Goal: Use online tool/utility: Utilize a website feature to perform a specific function

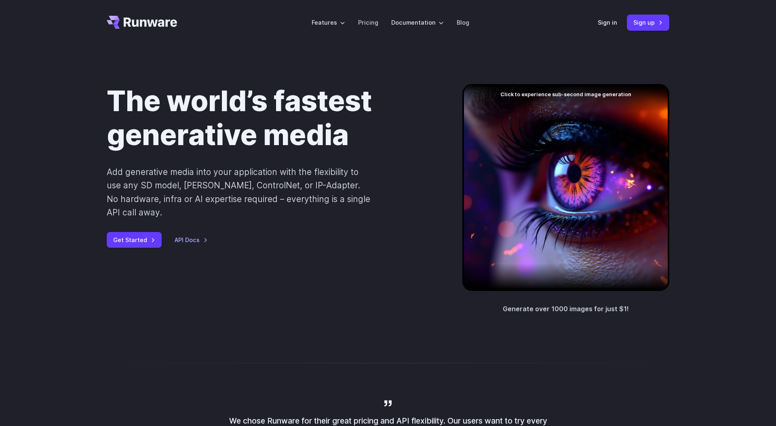
click at [602, 28] on div "Sign in Sign up" at bounding box center [634, 23] width 72 height 16
click at [606, 25] on link "Sign in" at bounding box center [607, 22] width 19 height 9
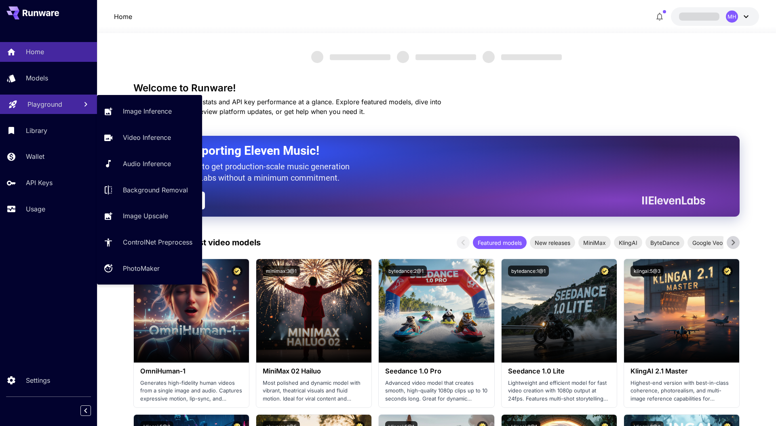
click at [55, 103] on p "Playground" at bounding box center [44, 104] width 35 height 10
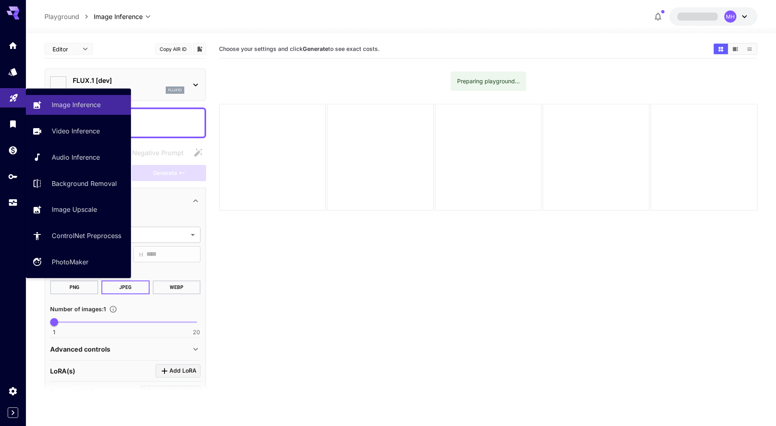
type input "**********"
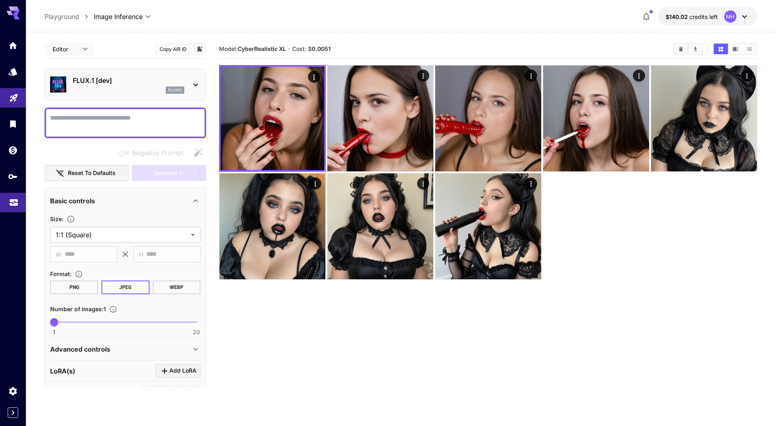
click at [16, 205] on icon "Usage" at bounding box center [14, 200] width 10 height 10
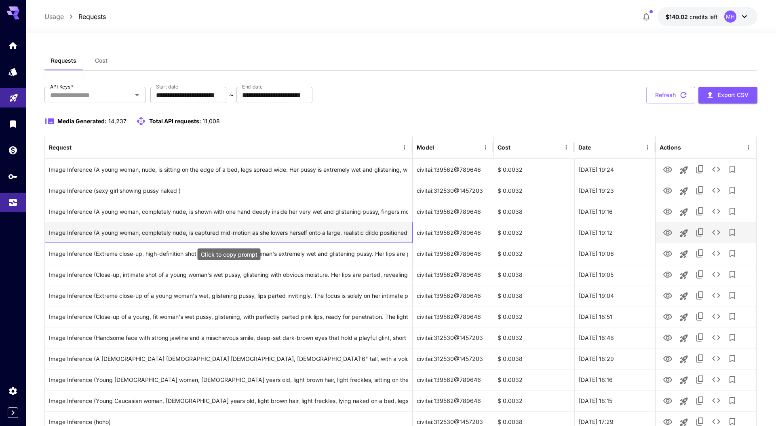
click at [126, 227] on div "Image Inference (A young woman, completely nude, is captured mid-motion as she …" at bounding box center [228, 232] width 359 height 21
click at [680, 234] on icon "Launch in playground" at bounding box center [684, 233] width 10 height 10
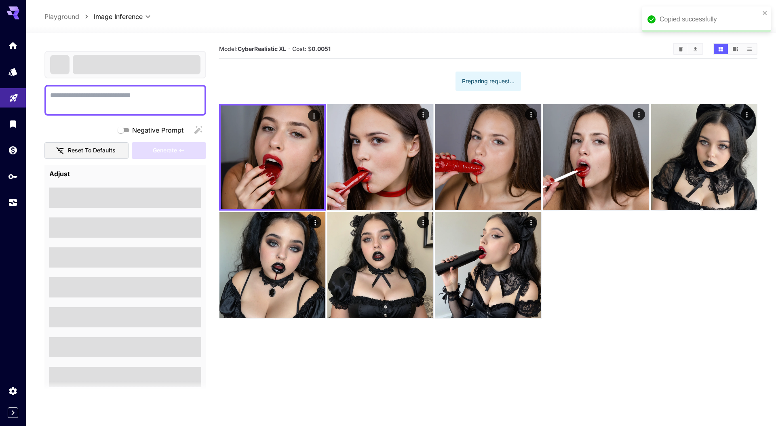
type textarea "**********"
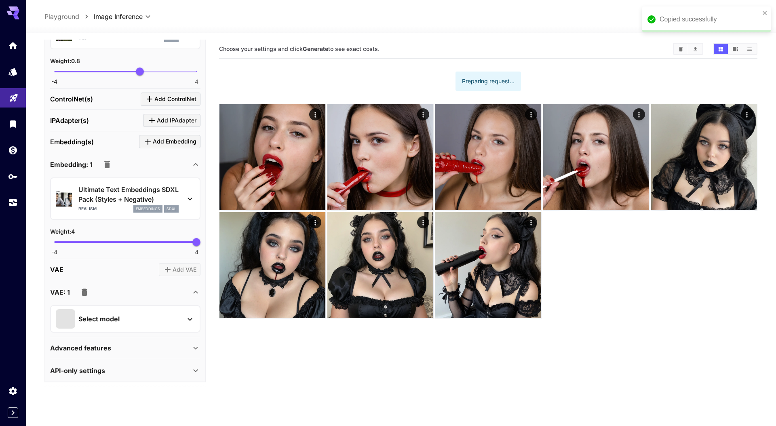
scroll to position [64, 0]
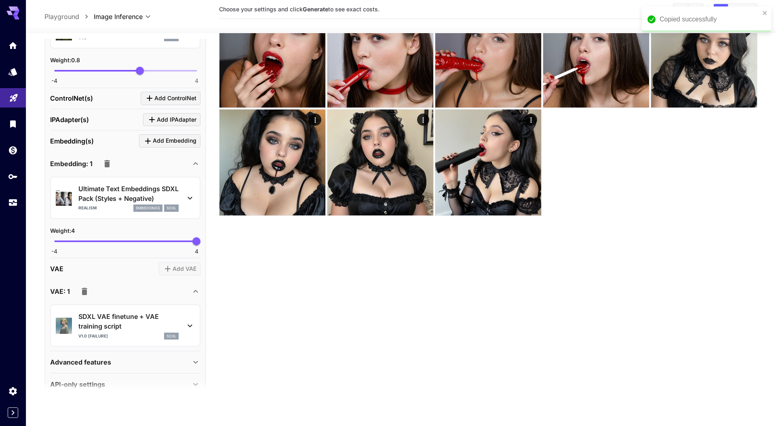
click at [104, 120] on div "IPAdapter(s) Add IPAdapter" at bounding box center [125, 119] width 150 height 13
click at [168, 122] on span "Add IPAdapter" at bounding box center [177, 120] width 40 height 10
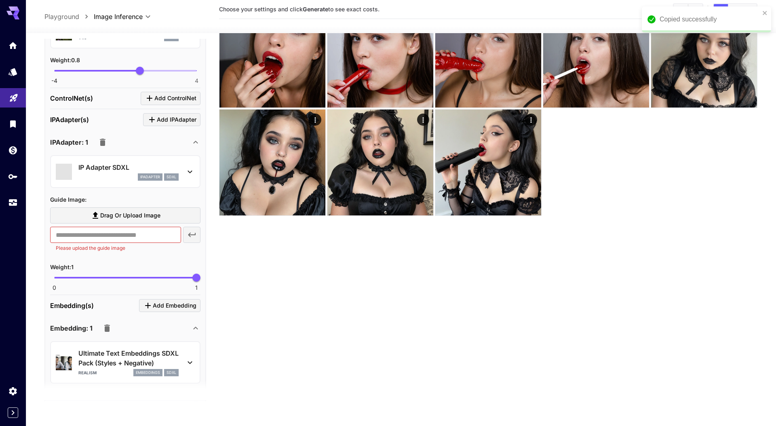
click at [97, 174] on div "ipAdapter sdxl" at bounding box center [128, 176] width 100 height 7
